Goal: Communication & Community: Participate in discussion

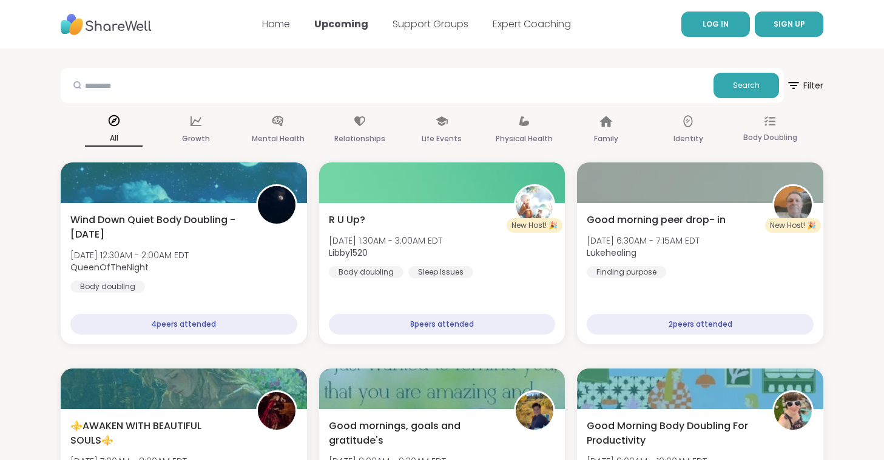
click at [695, 27] on link "LOG IN" at bounding box center [715, 24] width 69 height 25
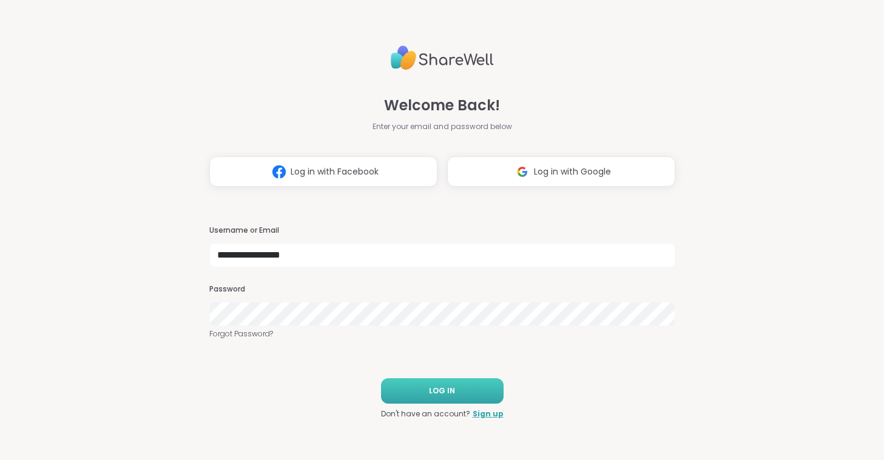
click at [411, 387] on button "LOG IN" at bounding box center [442, 391] width 123 height 25
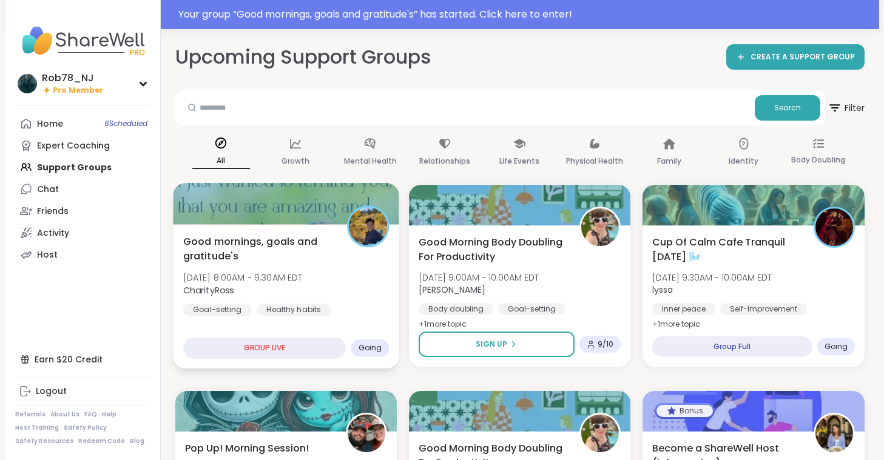
click at [296, 288] on span "CharityRoss" at bounding box center [243, 290] width 120 height 12
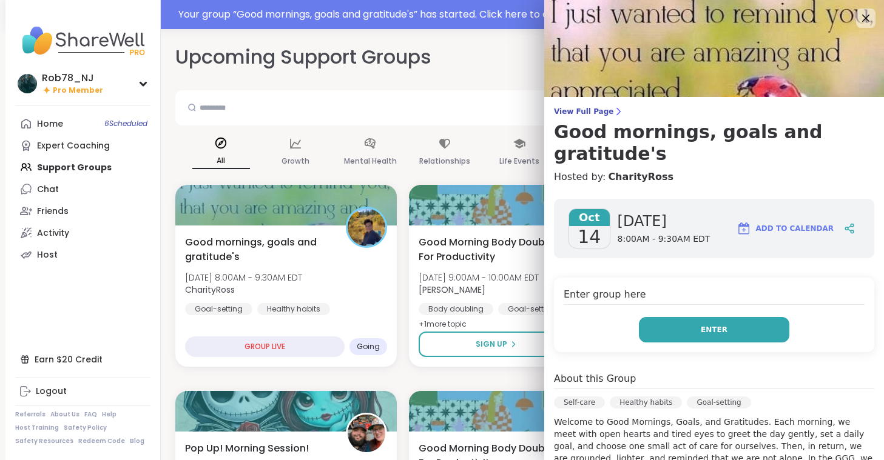
click at [720, 325] on span "Enter" at bounding box center [714, 330] width 27 height 11
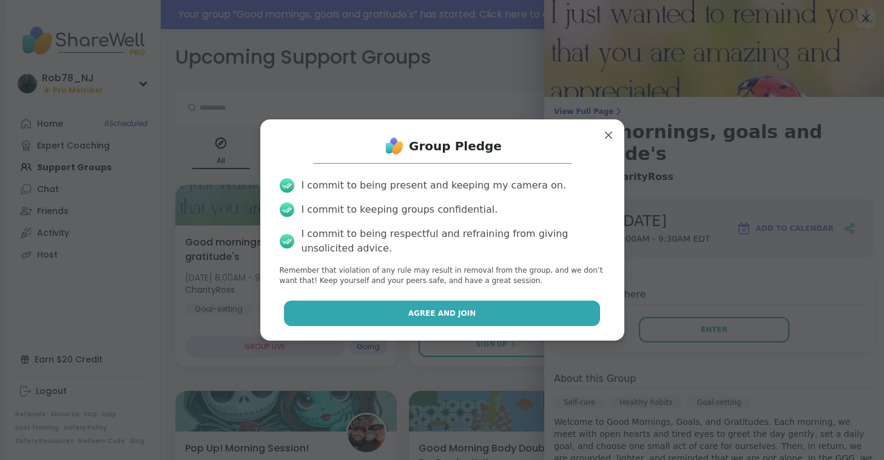
click at [478, 314] on button "Agree and Join" at bounding box center [442, 313] width 316 height 25
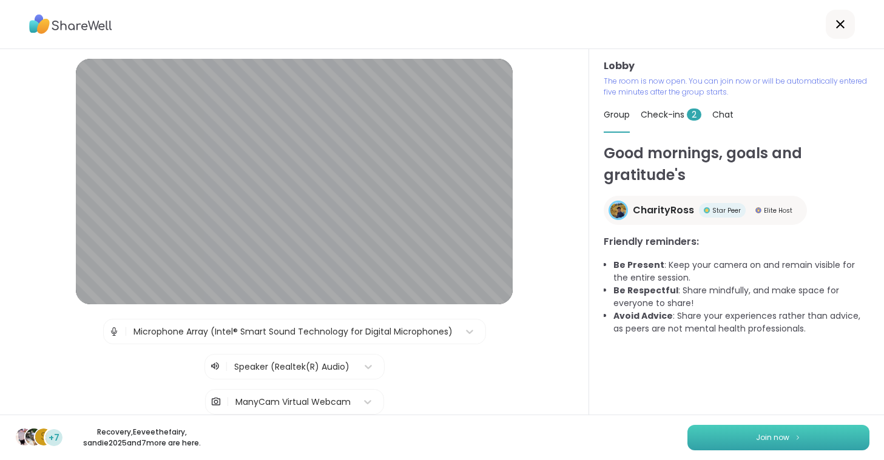
click at [764, 449] on button "Join now" at bounding box center [778, 437] width 182 height 25
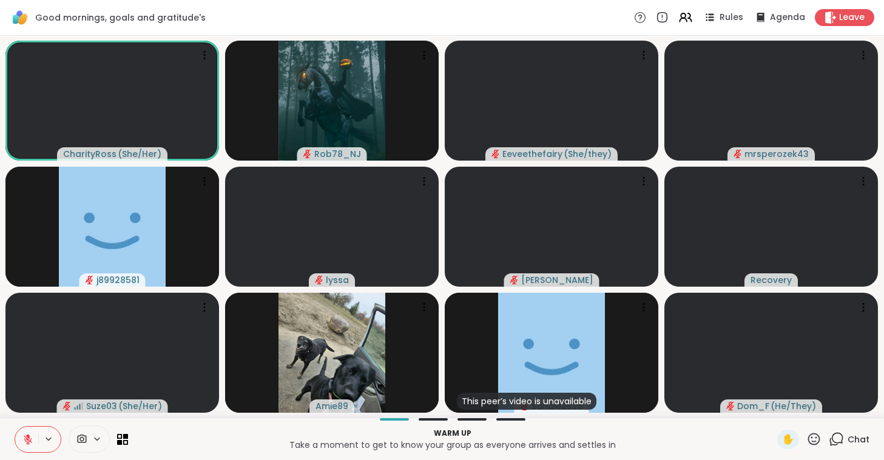
click at [187, 439] on p "Take a moment to get to know your group as everyone arrives and settles in" at bounding box center [452, 445] width 635 height 12
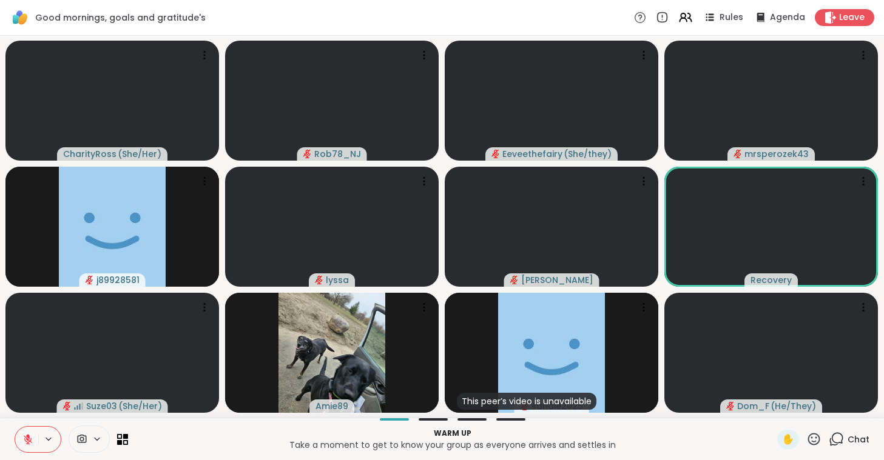
click at [87, 439] on span at bounding box center [80, 440] width 23 height 12
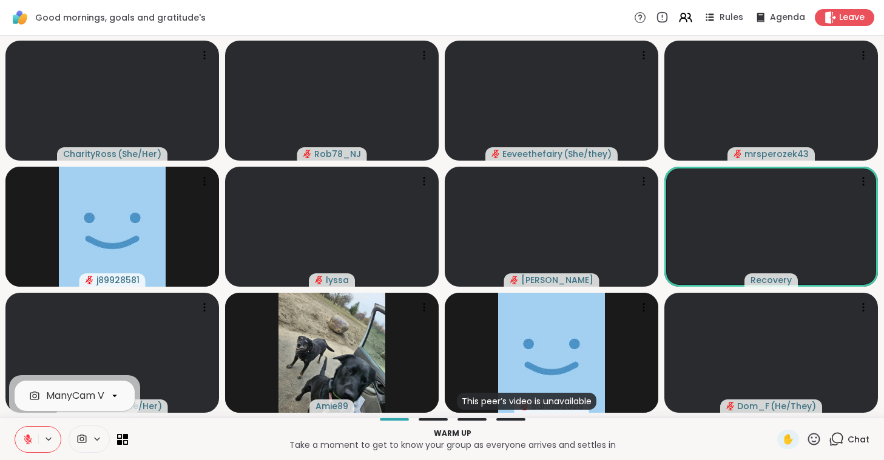
click at [99, 390] on div "ManyCam Virtual Webcam" at bounding box center [110, 396] width 129 height 15
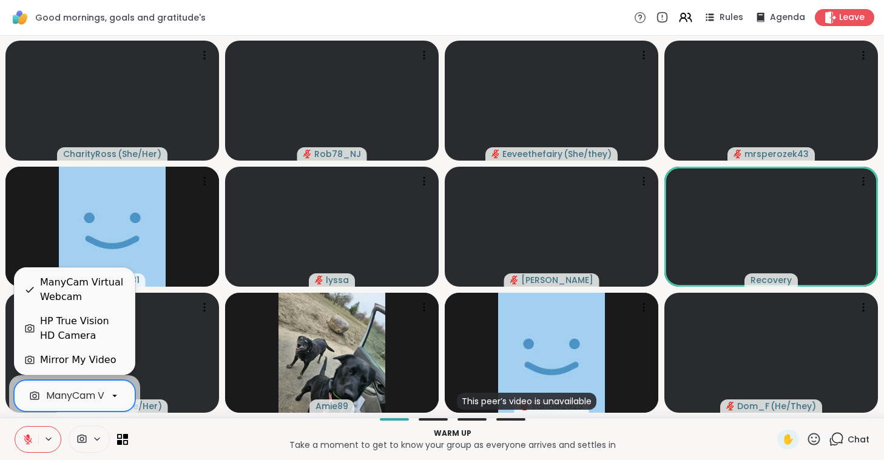
scroll to position [0, 54]
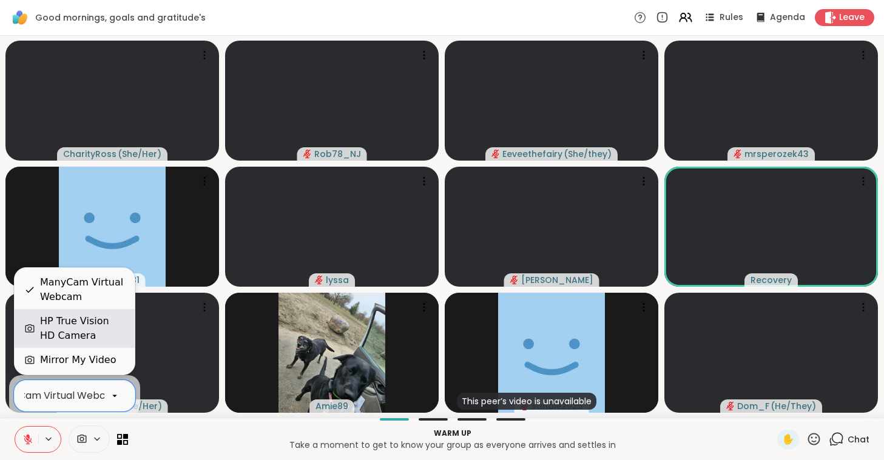
click at [101, 334] on div "HP True Vision HD Camera" at bounding box center [82, 328] width 85 height 29
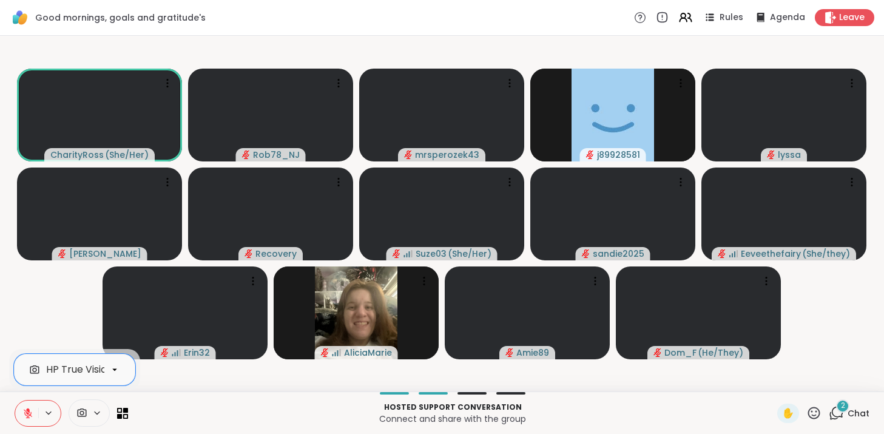
click at [31, 417] on icon at bounding box center [28, 413] width 8 height 8
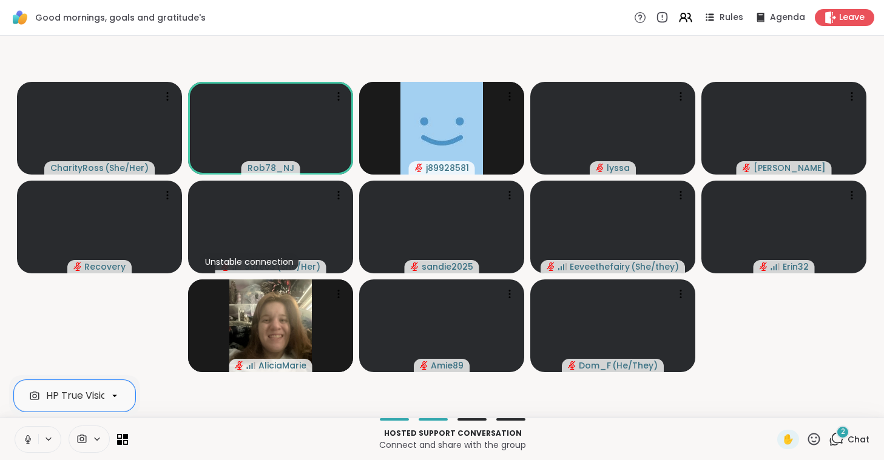
click at [31, 442] on icon at bounding box center [27, 439] width 11 height 11
